Goal: Check status

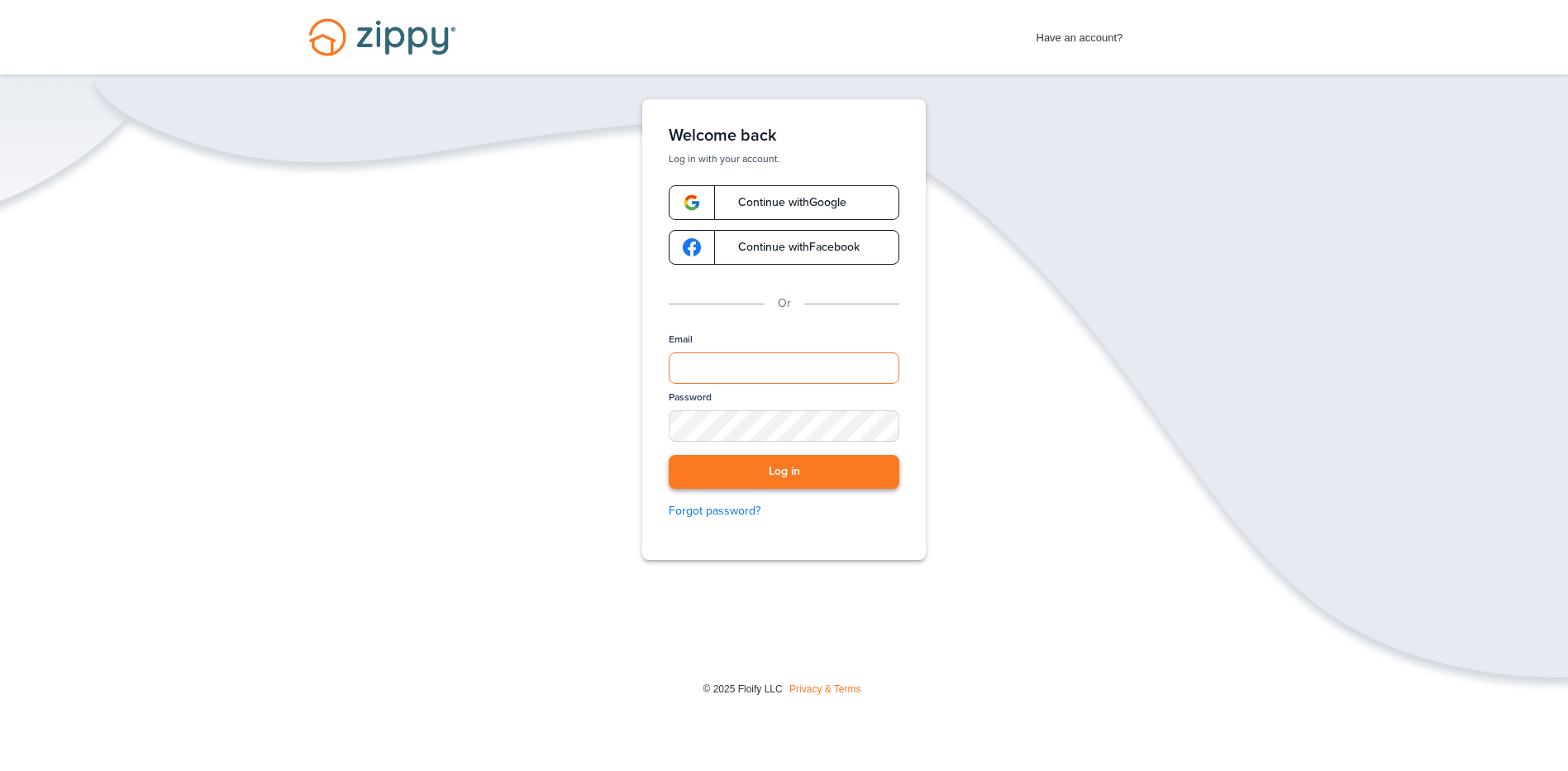
type input "**********"
click at [802, 474] on button "Log in" at bounding box center [784, 472] width 231 height 34
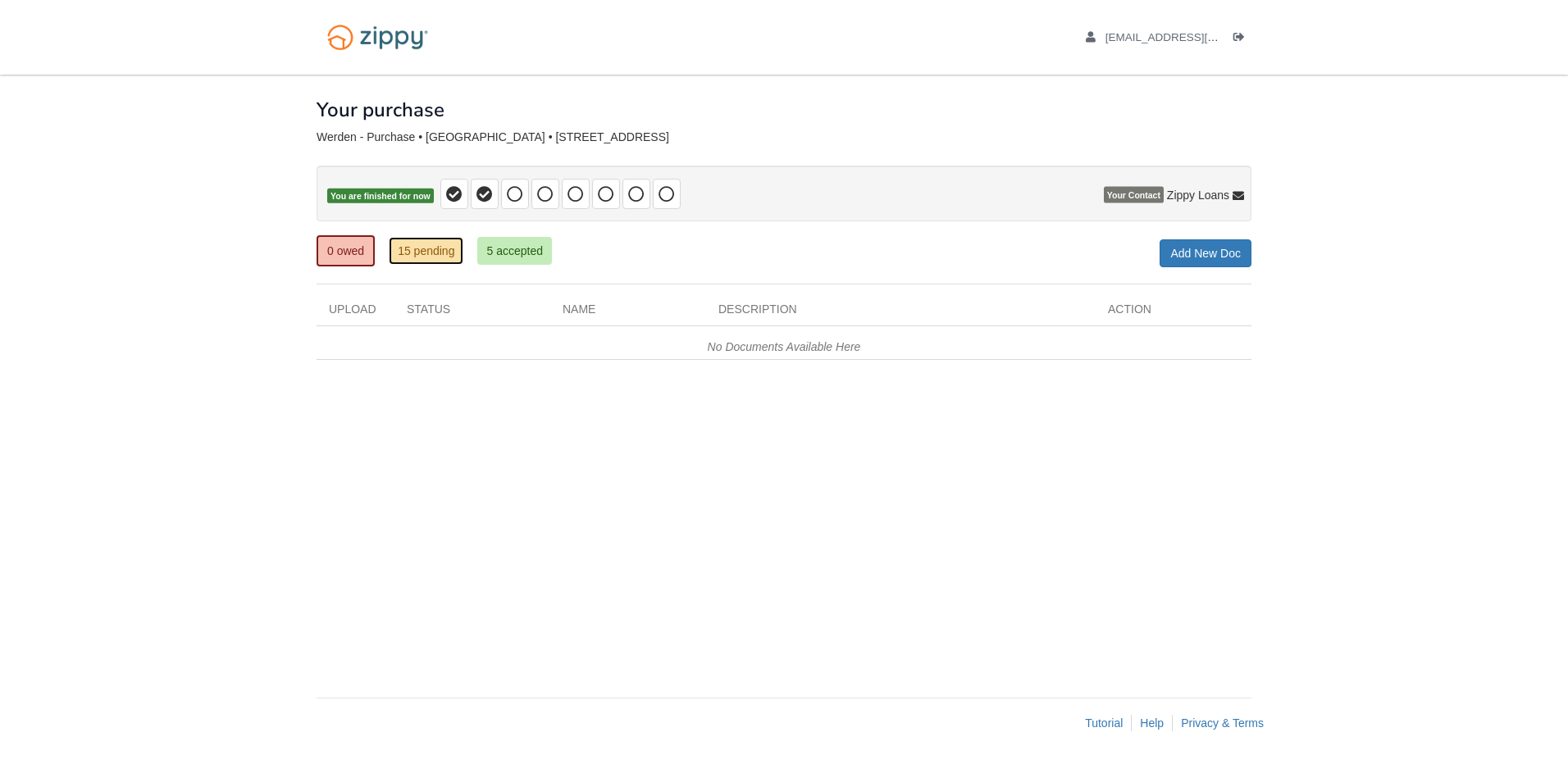
click at [453, 246] on link "15 pending" at bounding box center [426, 250] width 74 height 28
